Goal: Task Accomplishment & Management: Use online tool/utility

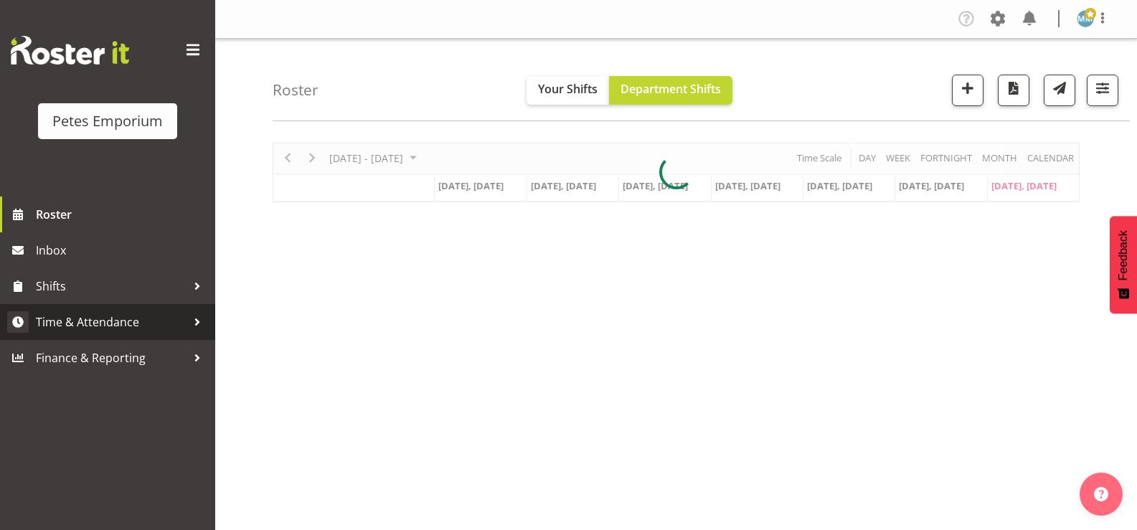
click at [131, 309] on link "Time & Attendance" at bounding box center [107, 322] width 215 height 36
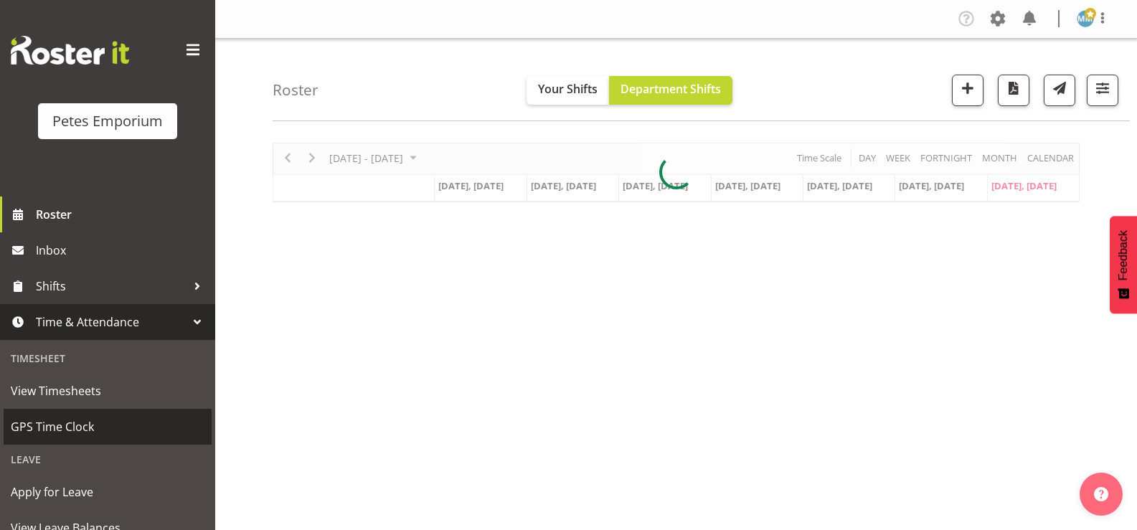
click at [75, 423] on span "GPS Time Clock" at bounding box center [108, 427] width 194 height 22
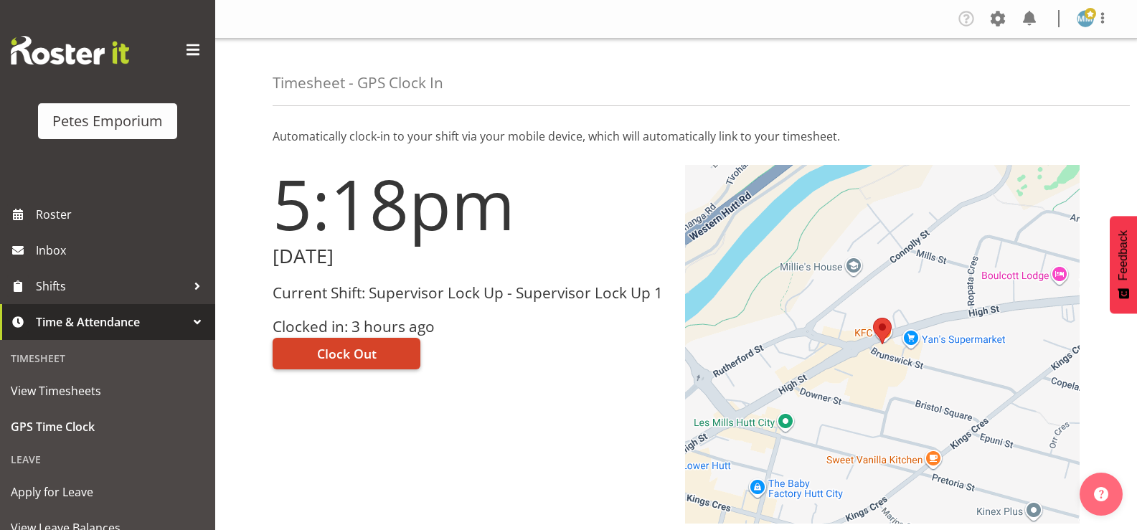
click at [363, 349] on span "Clock Out" at bounding box center [347, 353] width 60 height 19
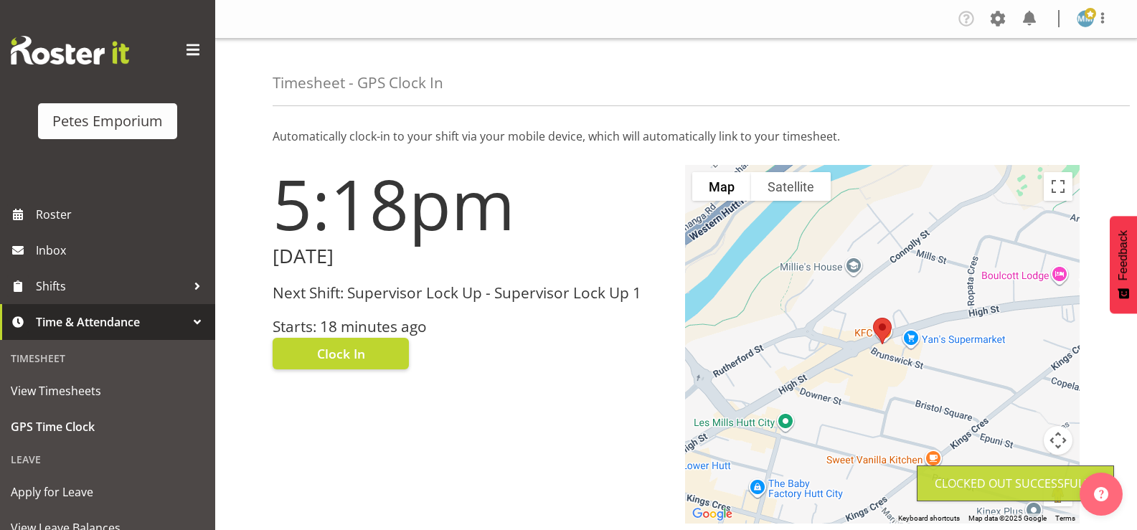
click at [1078, 22] on img at bounding box center [1085, 18] width 17 height 17
click at [1021, 73] on link "Log Out" at bounding box center [1043, 75] width 138 height 26
